Goal: Task Accomplishment & Management: Complete application form

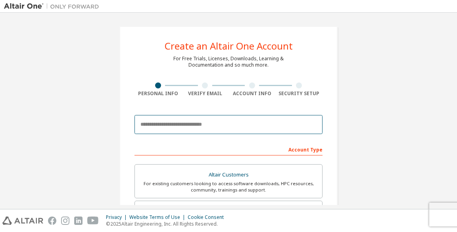
click at [163, 124] on input "email" at bounding box center [229, 124] width 188 height 19
type input "**********"
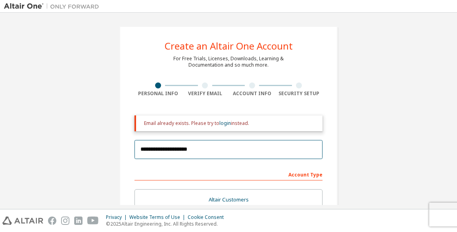
scroll to position [149, 0]
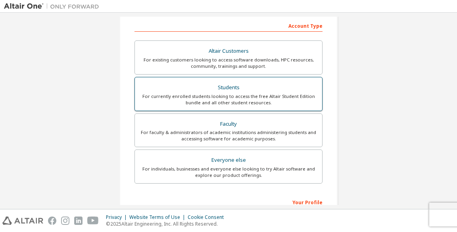
click at [196, 94] on div "For currently enrolled students looking to access the free Altair Student Editi…" at bounding box center [229, 99] width 178 height 13
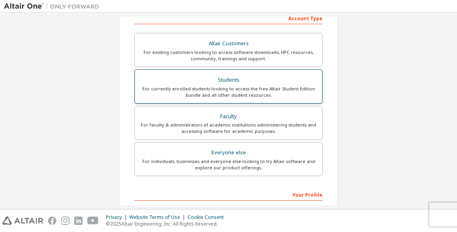
scroll to position [157, 0]
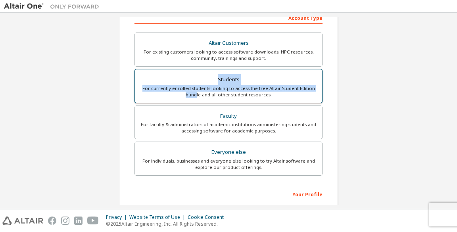
drag, startPoint x: 196, startPoint y: 94, endPoint x: 218, endPoint y: 75, distance: 28.5
click at [218, 75] on label "Students For currently enrolled students looking to access the free Altair Stud…" at bounding box center [229, 86] width 188 height 34
click at [218, 75] on div "Students" at bounding box center [229, 79] width 178 height 11
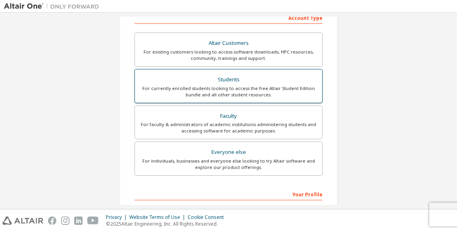
click at [218, 75] on div "Students" at bounding box center [229, 79] width 178 height 11
